Goal: Find specific page/section: Find specific page/section

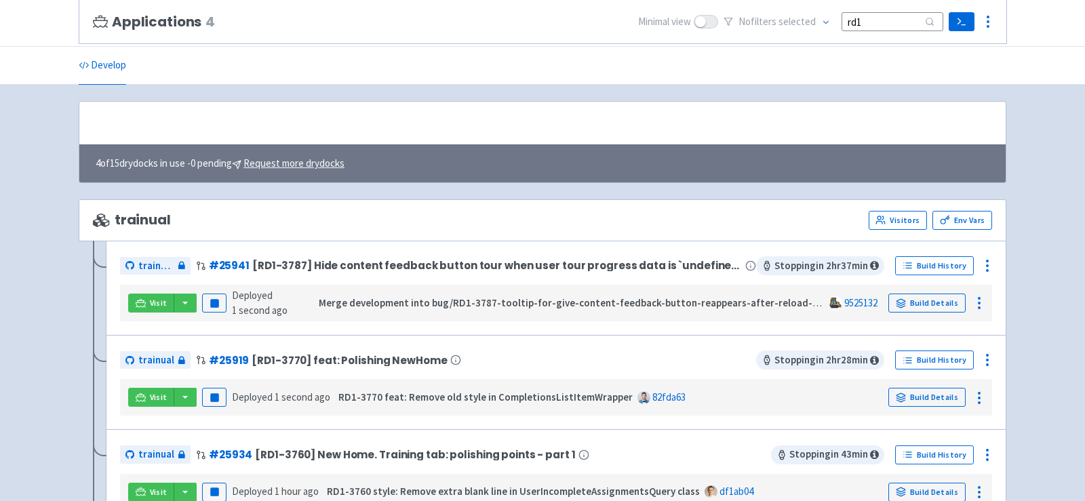
scroll to position [145, 0]
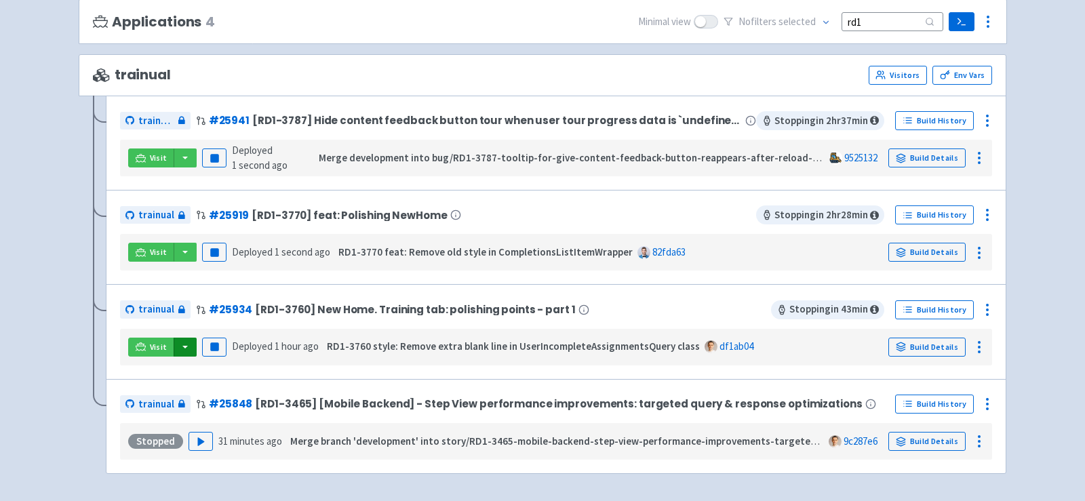
click at [182, 346] on button "button" at bounding box center [185, 347] width 23 height 19
click at [231, 413] on link "trainual (app)" at bounding box center [235, 415] width 127 height 21
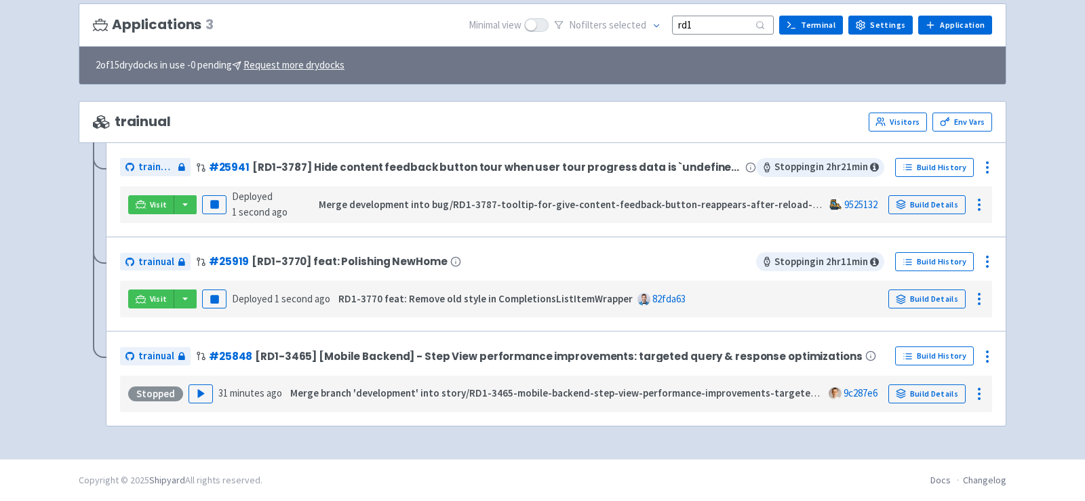
scroll to position [93, 0]
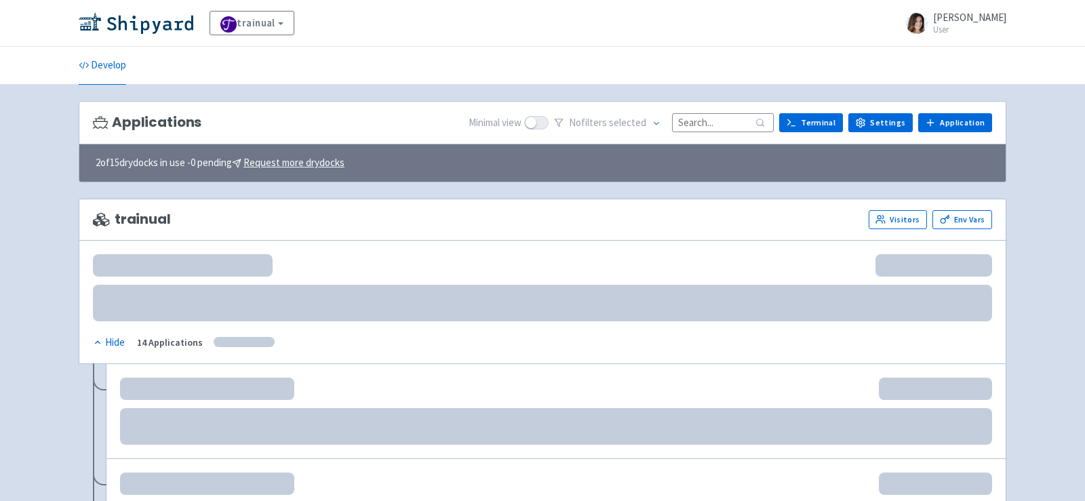
scroll to position [93, 0]
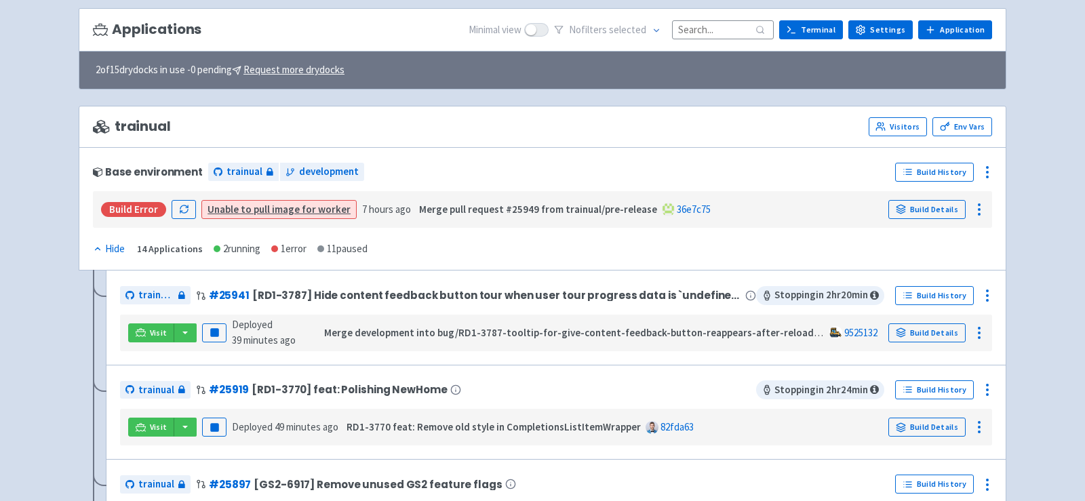
click at [725, 29] on input at bounding box center [723, 29] width 102 height 18
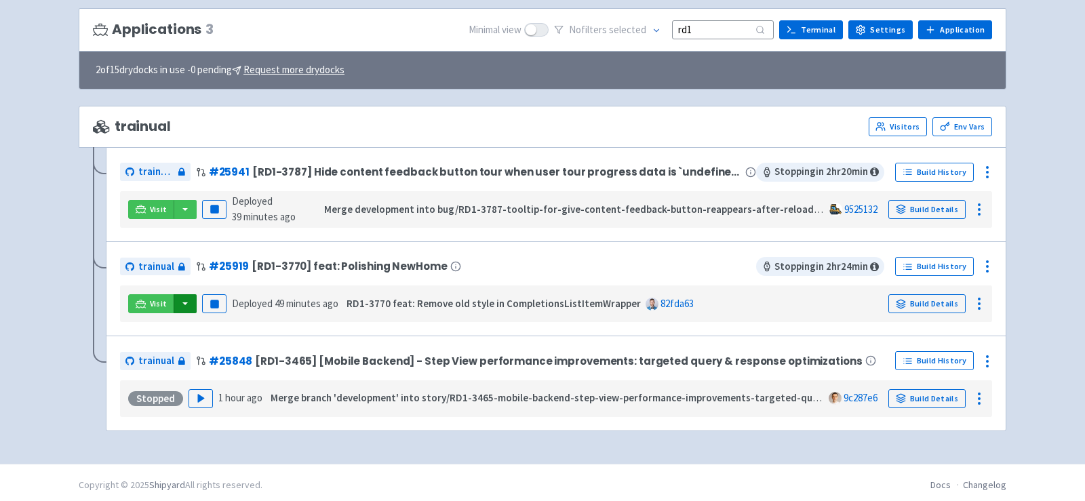
type input "rd1"
click at [180, 307] on button "button" at bounding box center [185, 303] width 23 height 19
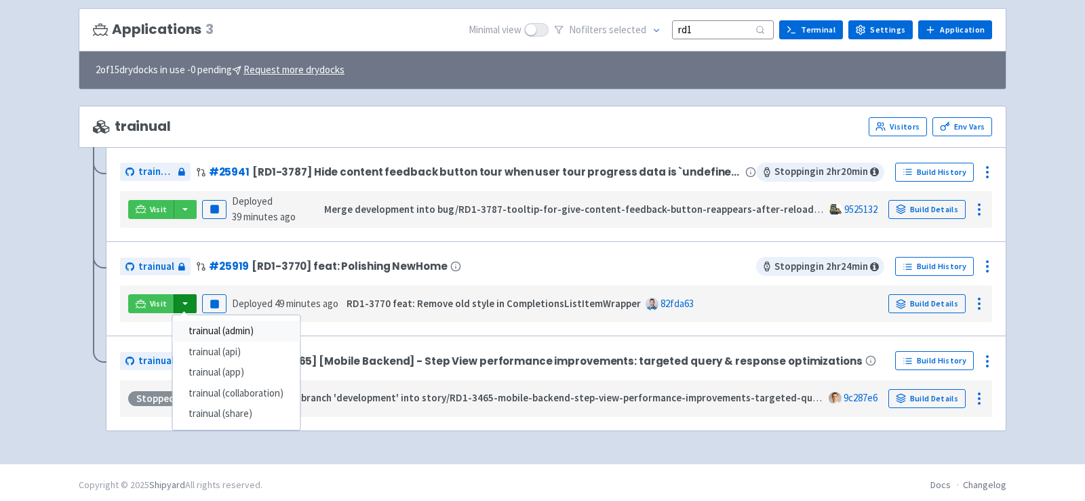
click at [205, 330] on link "trainual (admin)" at bounding box center [235, 331] width 127 height 21
